Goal: Find specific fact: Locate a discrete piece of known information

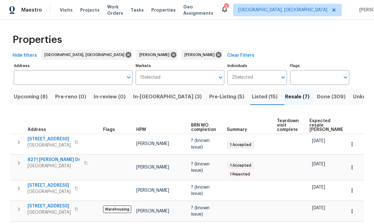
click at [30, 101] on span "Upcoming (8)" at bounding box center [31, 96] width 34 height 9
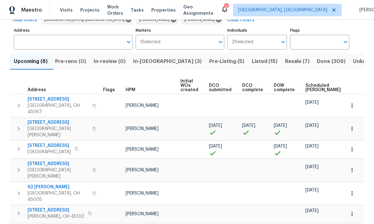
scroll to position [35, 0]
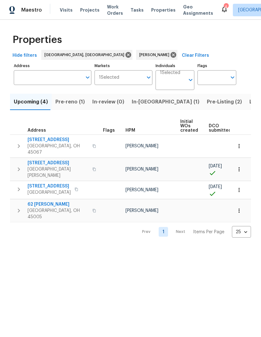
click at [67, 104] on span "Pre-reno (1)" at bounding box center [69, 101] width 29 height 9
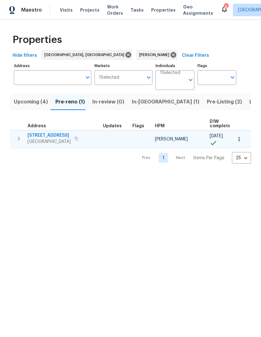
click at [59, 143] on span "Maineville, OH 45039" at bounding box center [49, 141] width 43 height 6
click at [18, 140] on icon "button" at bounding box center [19, 139] width 2 height 4
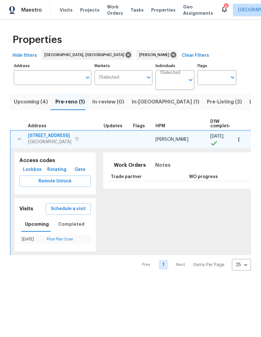
click at [34, 173] on span "Lockbox" at bounding box center [32, 170] width 19 height 8
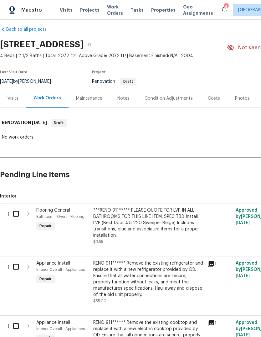
scroll to position [6, 0]
